Goal: Transaction & Acquisition: Purchase product/service

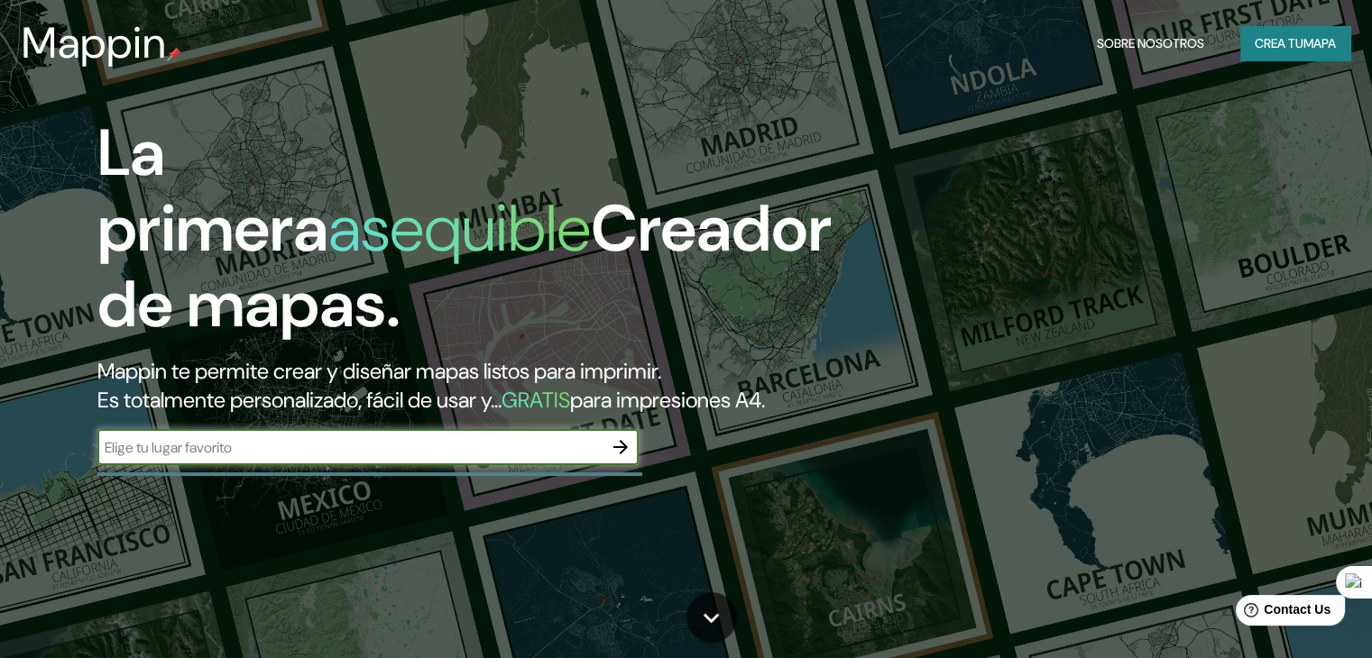
click at [229, 458] on input "text" at bounding box center [349, 447] width 505 height 21
type input "chota"
click at [613, 458] on icon "button" at bounding box center [621, 447] width 22 height 22
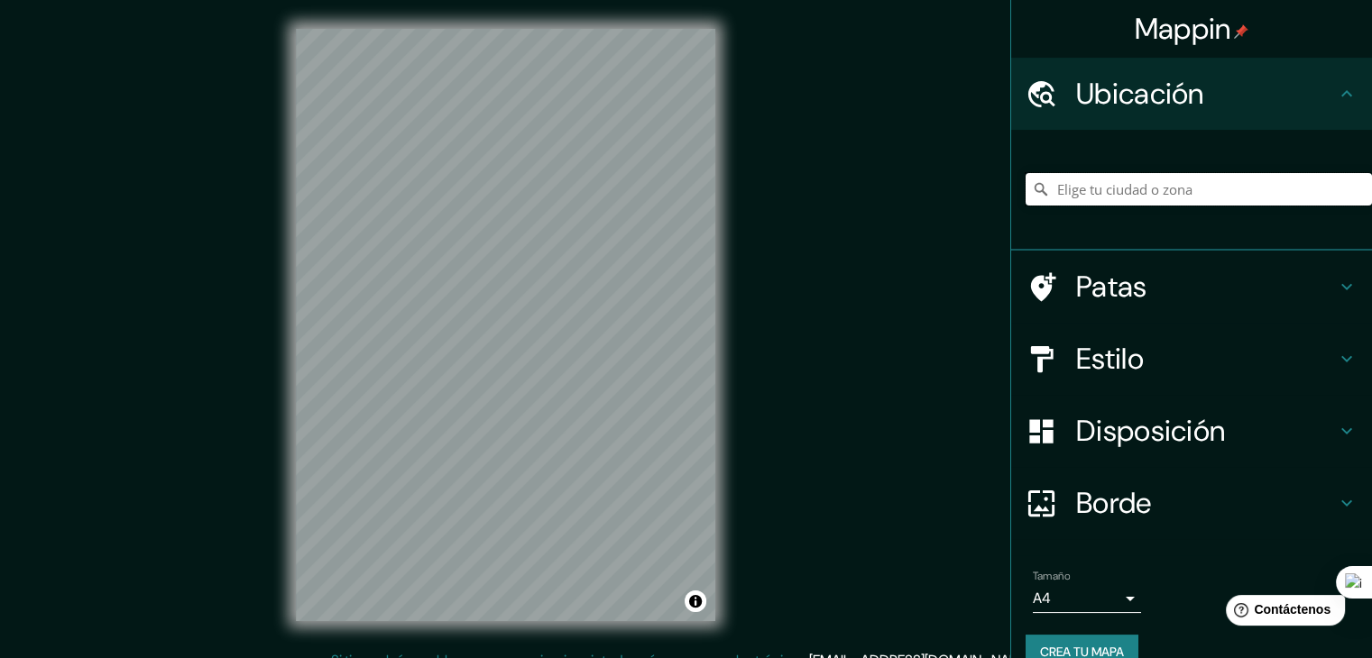
click at [1125, 189] on input "Elige tu ciudad o zona" at bounding box center [1198, 189] width 346 height 32
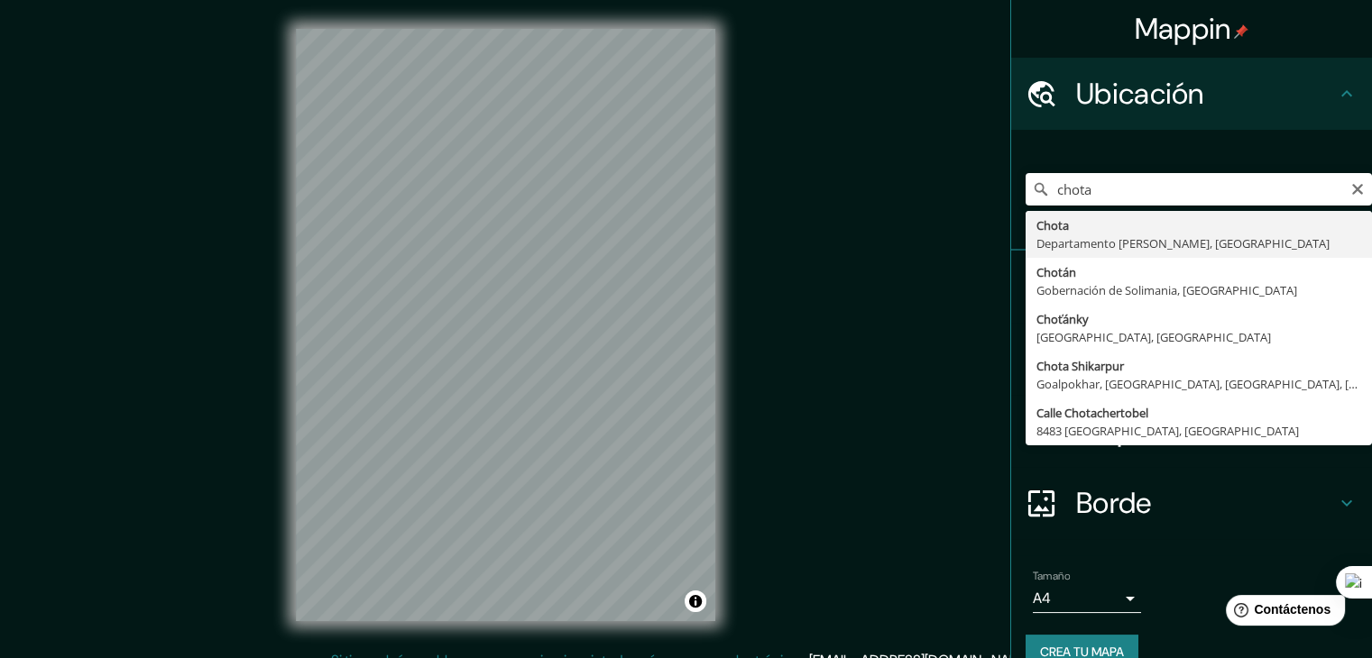
type input "Chota, Departamento [PERSON_NAME][GEOGRAPHIC_DATA], [GEOGRAPHIC_DATA]"
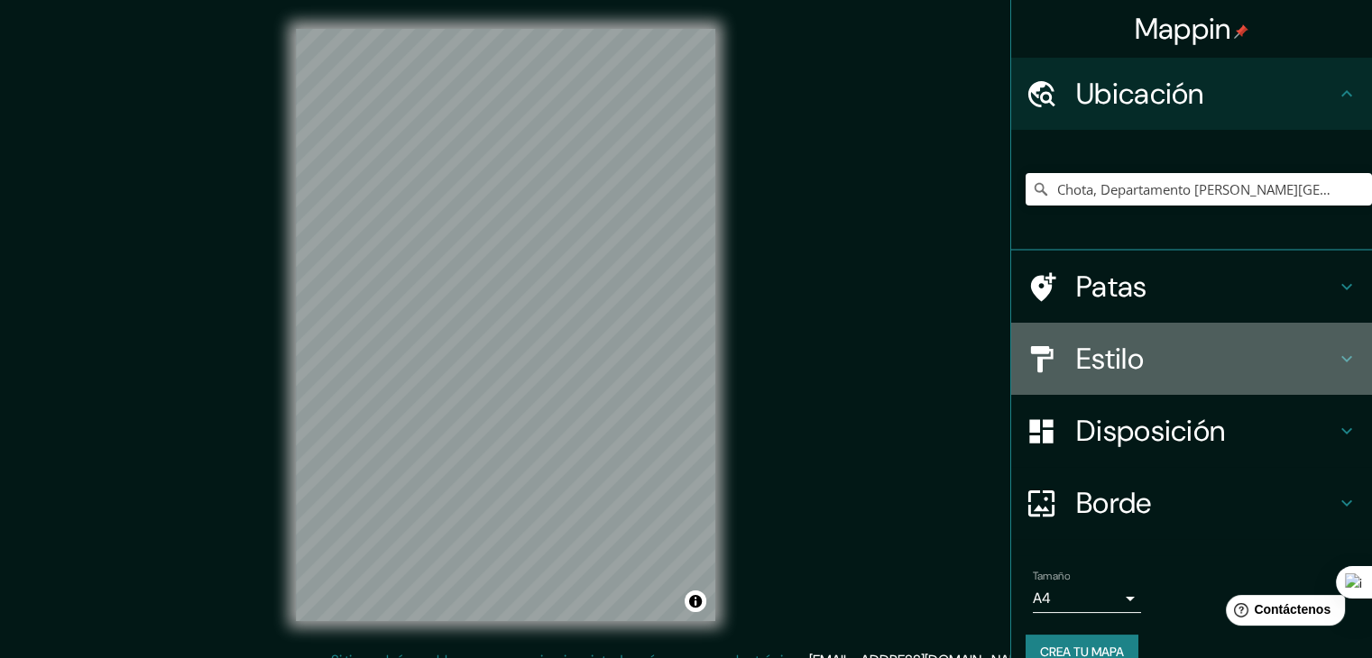
click at [1187, 353] on h4 "Estilo" at bounding box center [1206, 359] width 260 height 36
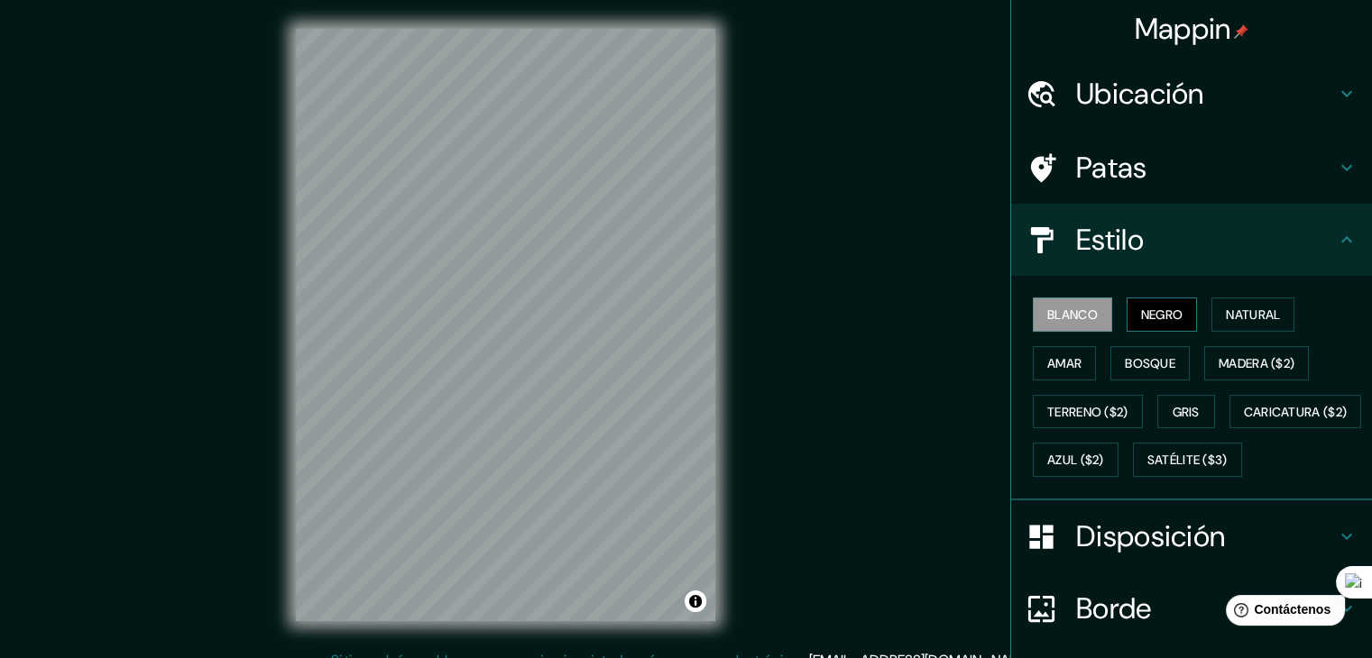
click at [1147, 309] on font "Negro" at bounding box center [1162, 315] width 42 height 16
click at [1233, 309] on font "Natural" at bounding box center [1252, 315] width 54 height 16
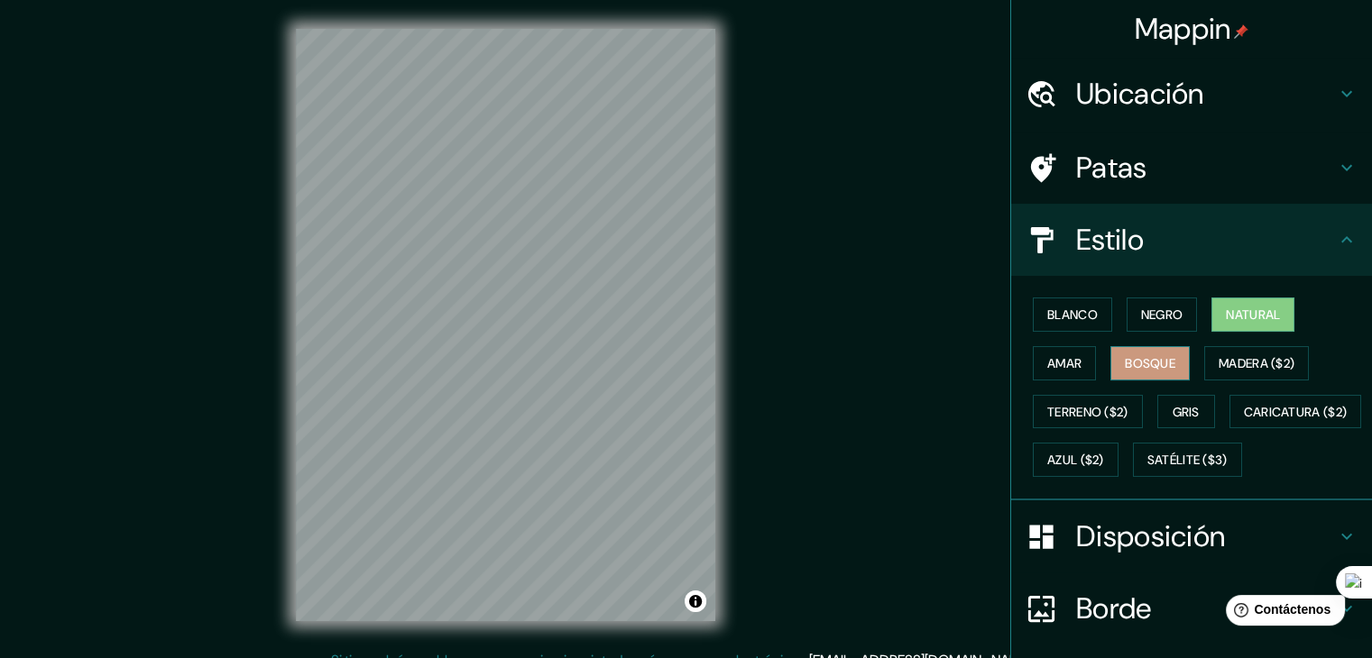
click at [1169, 372] on button "Bosque" at bounding box center [1149, 363] width 79 height 34
click at [1218, 366] on font "Madera ($2)" at bounding box center [1256, 363] width 76 height 16
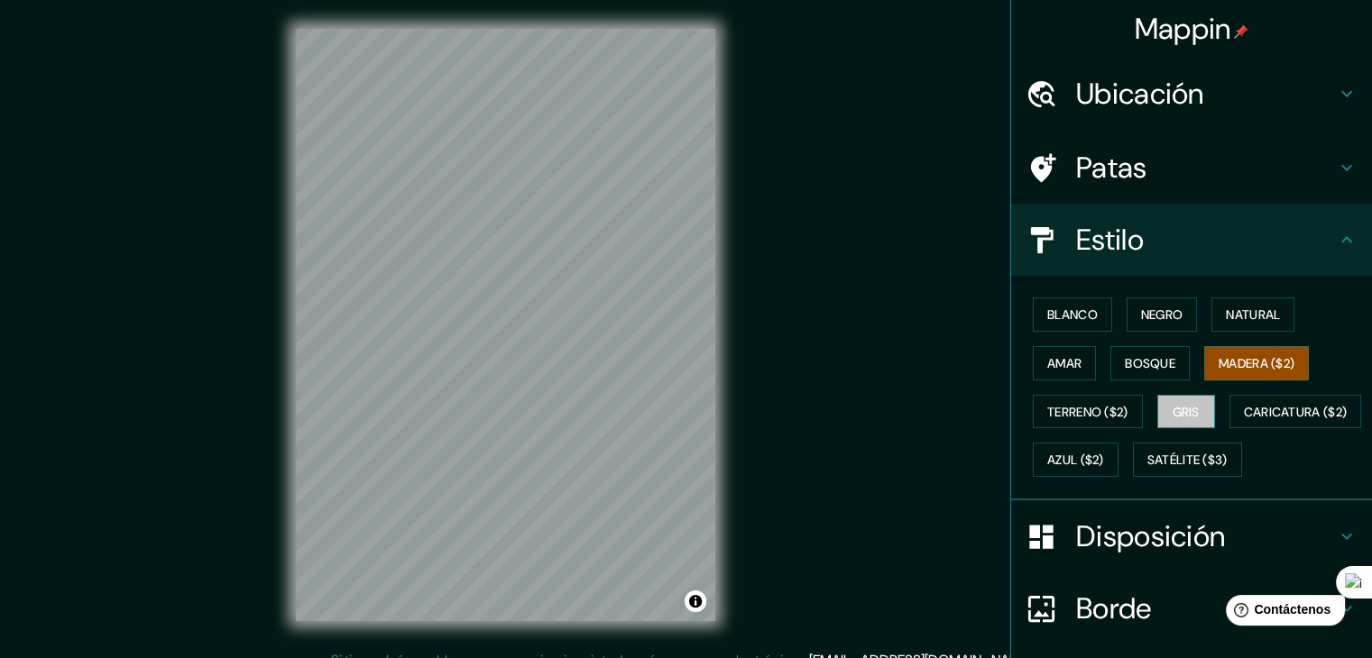
click at [1181, 407] on font "Gris" at bounding box center [1185, 412] width 27 height 16
click at [1068, 303] on font "Blanco" at bounding box center [1072, 314] width 50 height 23
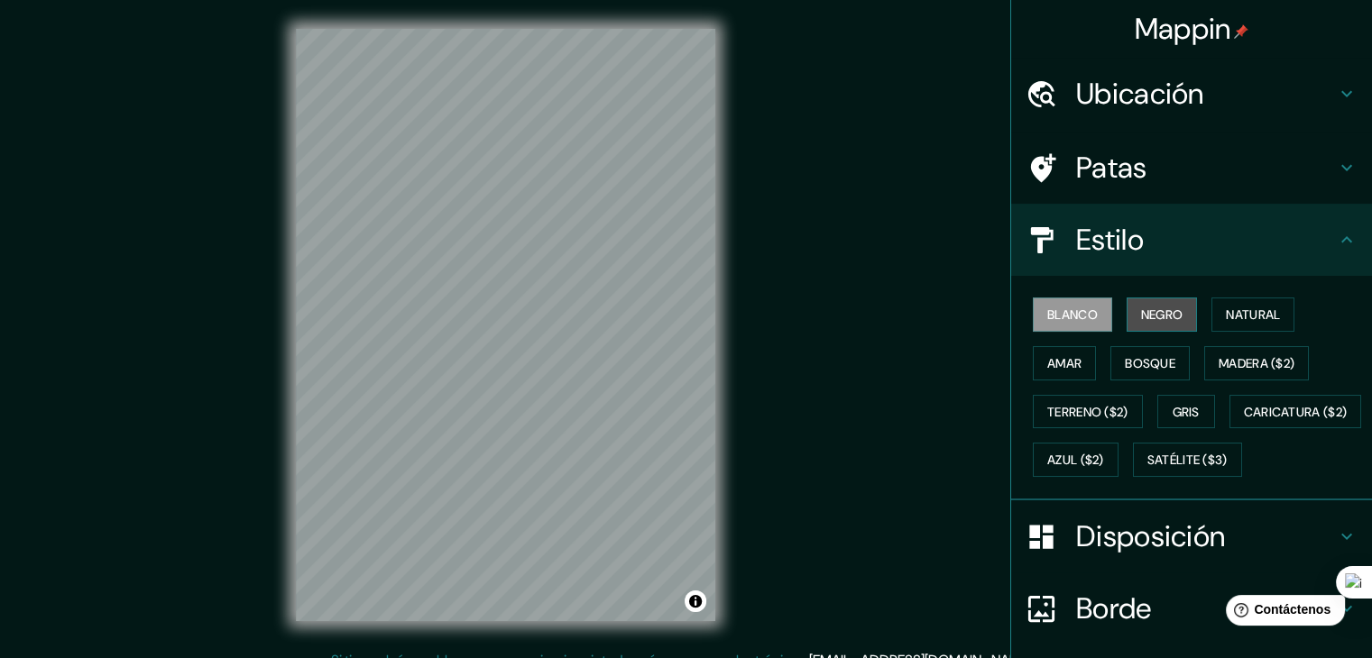
click at [1126, 315] on button "Negro" at bounding box center [1161, 315] width 71 height 34
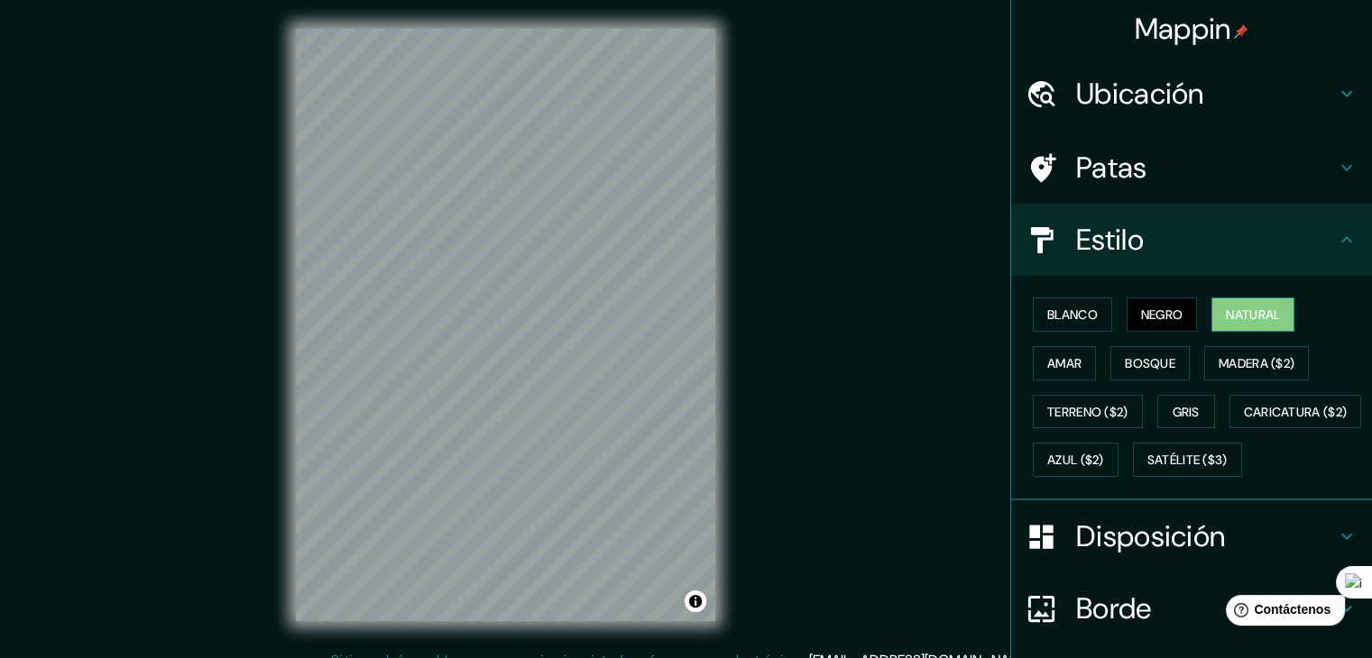
click at [1230, 319] on font "Natural" at bounding box center [1252, 315] width 54 height 16
click at [1165, 314] on font "Negro" at bounding box center [1162, 315] width 42 height 16
click at [1228, 314] on font "Natural" at bounding box center [1252, 315] width 54 height 16
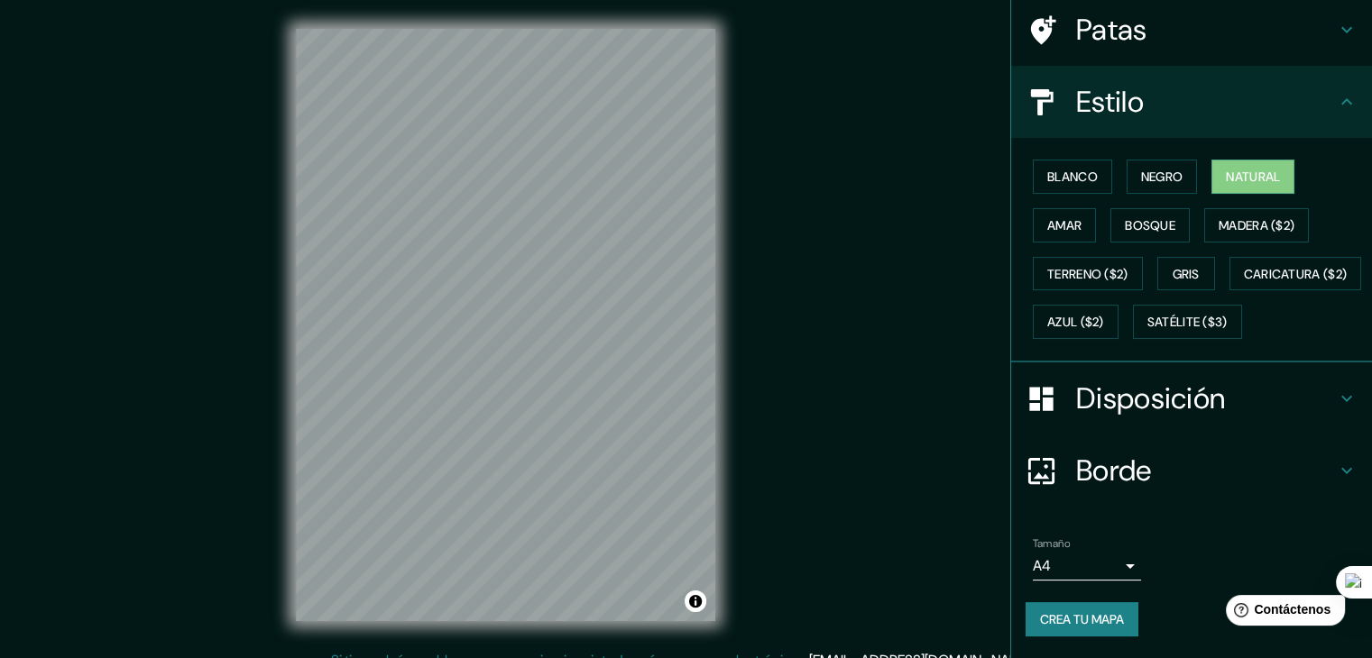
scroll to position [180, 0]
